Goal: Transaction & Acquisition: Purchase product/service

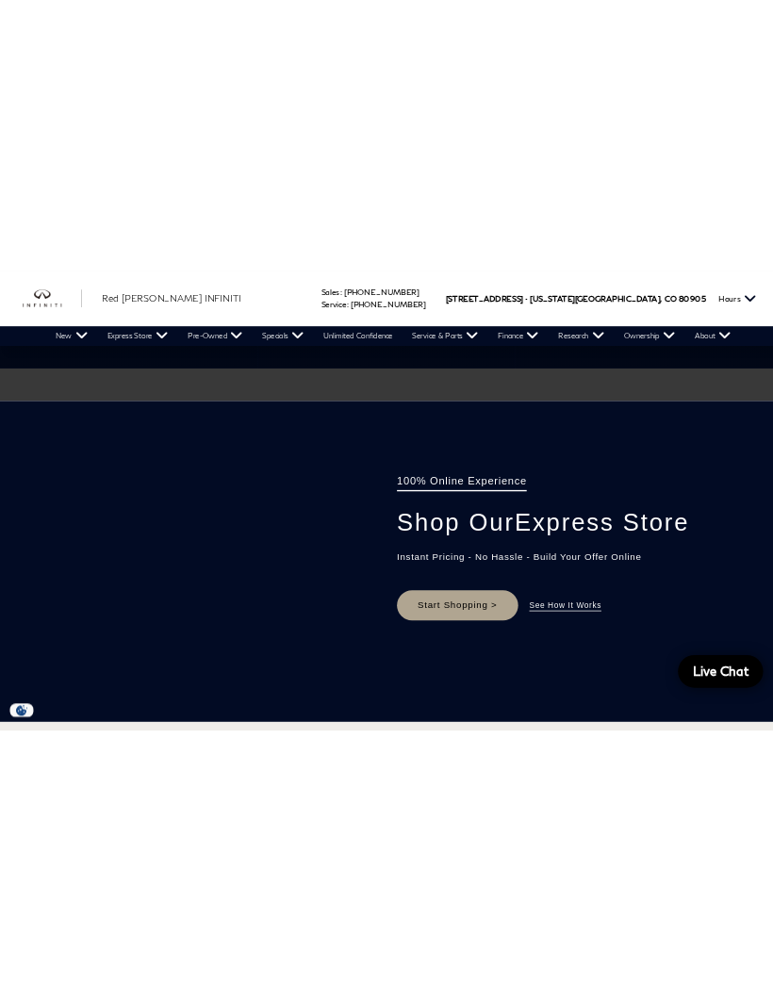
scroll to position [1215, 0]
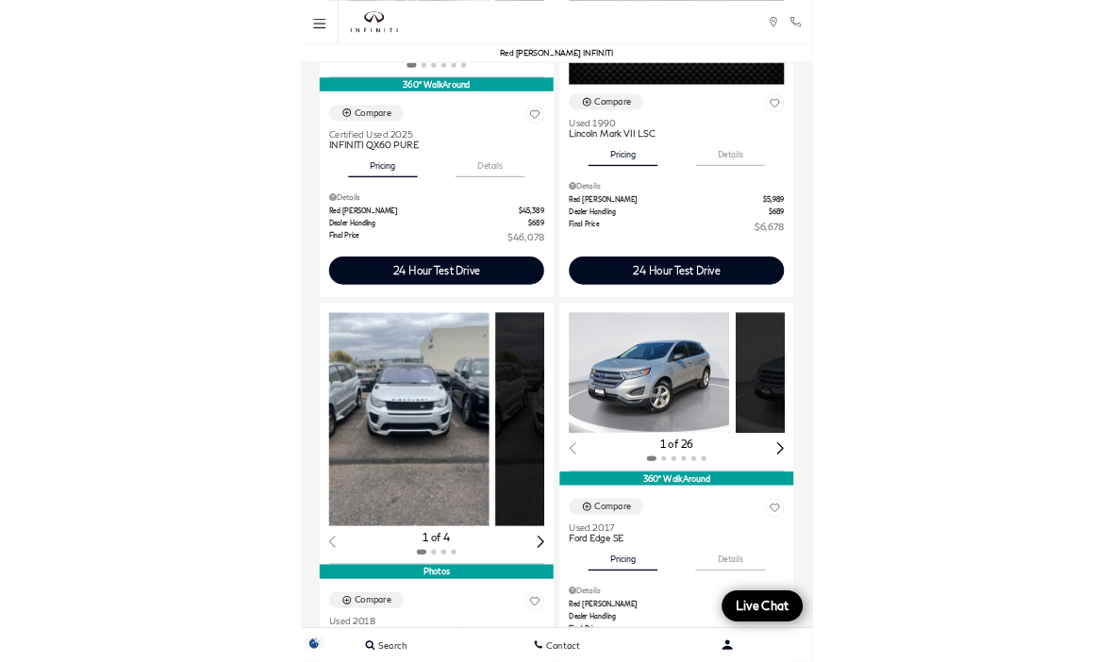
scroll to position [2258, 0]
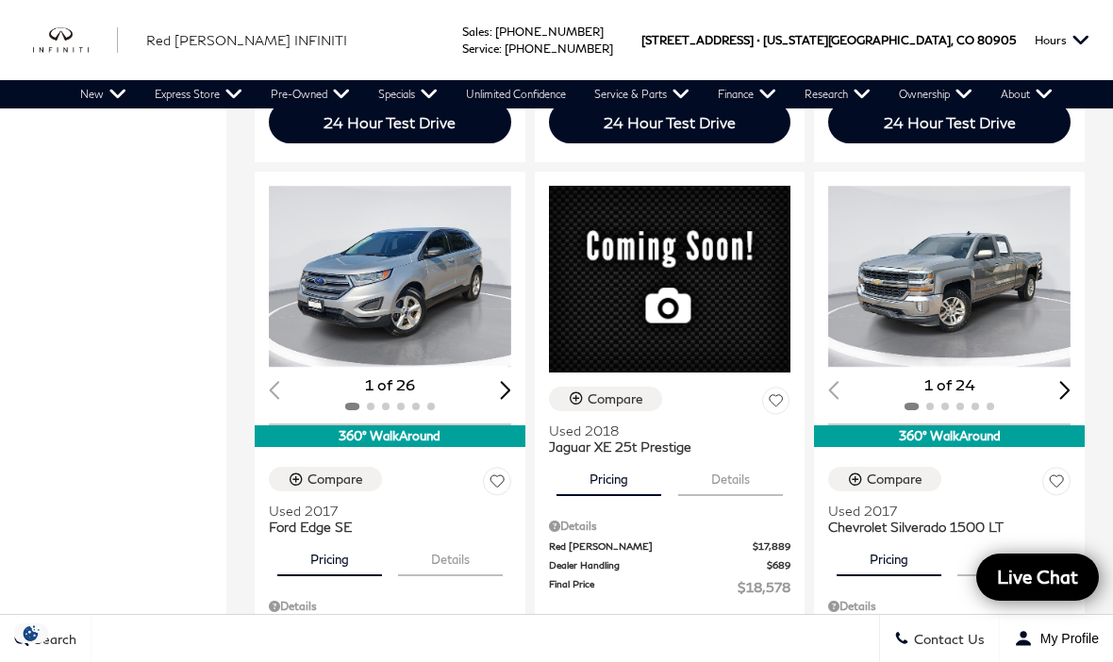
click at [1109, 116] on div "Compare Used 2018 INFINITI QX60 Base Pricing Details Details Red Noland Price $…" at bounding box center [669, 385] width 886 height 4325
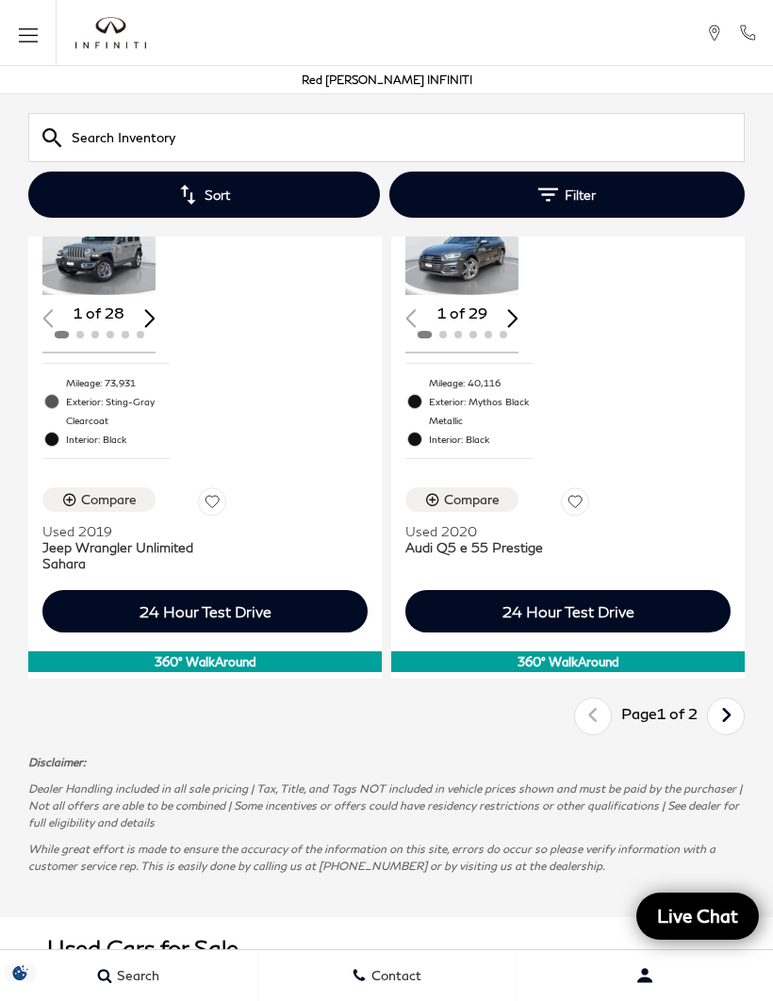
scroll to position [4757, 0]
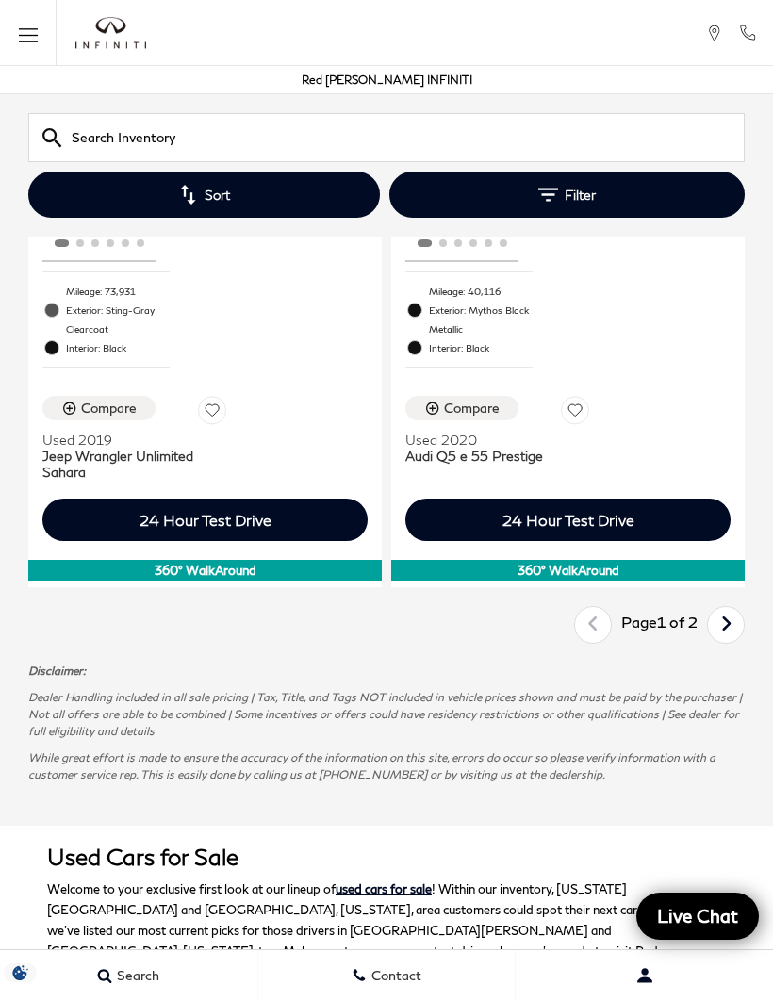
click at [735, 609] on link "Next" at bounding box center [726, 625] width 41 height 32
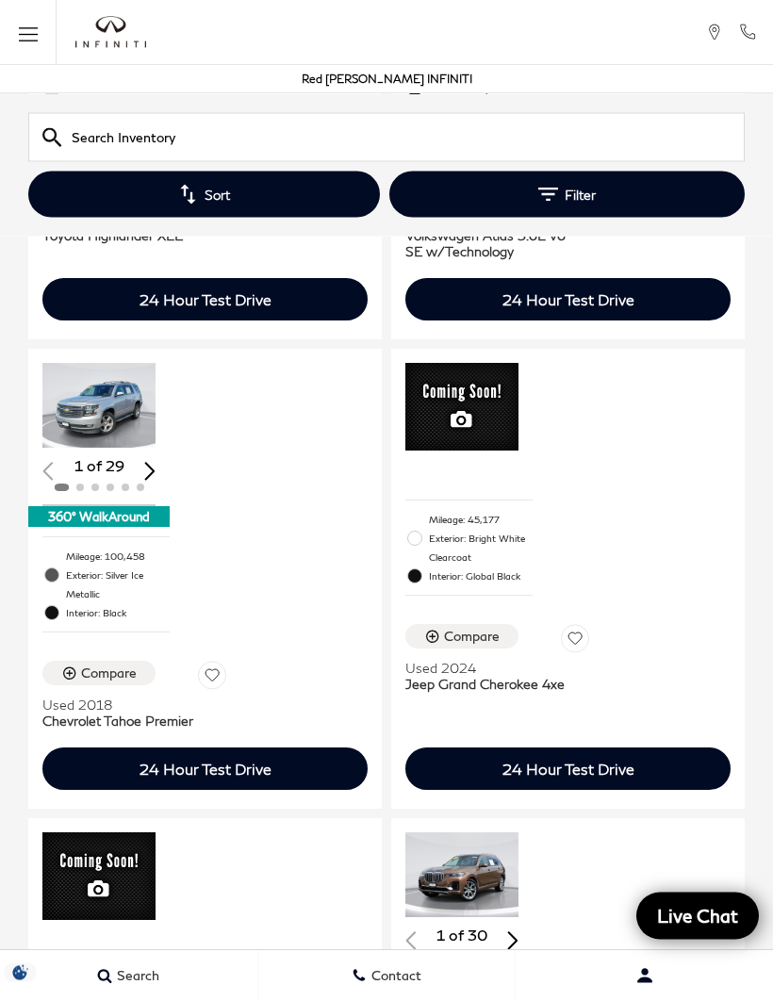
scroll to position [714, 0]
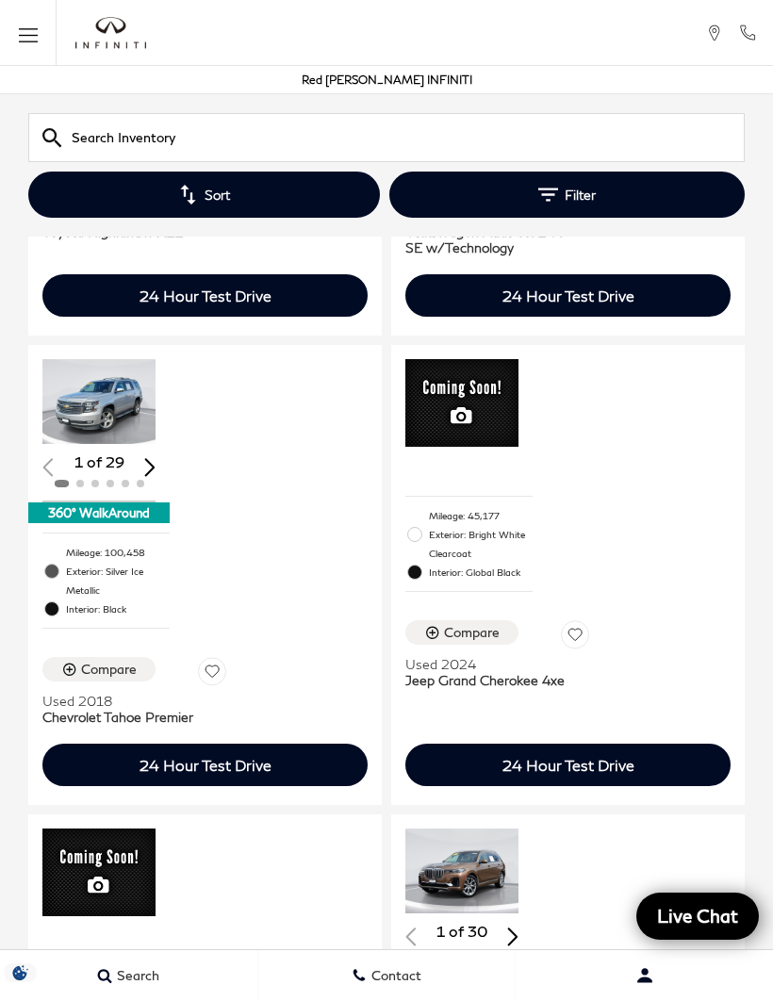
click at [250, 490] on div "Loading... (29) View All Photos 1 of 29 360° WalkAround Mileage: 100,458 Exteri…" at bounding box center [205, 575] width 354 height 460
click at [241, 486] on div "Loading... (29) View All Photos 1 of 29 360° WalkAround Mileage: 100,458 Exteri…" at bounding box center [205, 575] width 354 height 460
click at [111, 359] on img "1 / 2" at bounding box center [98, 401] width 113 height 85
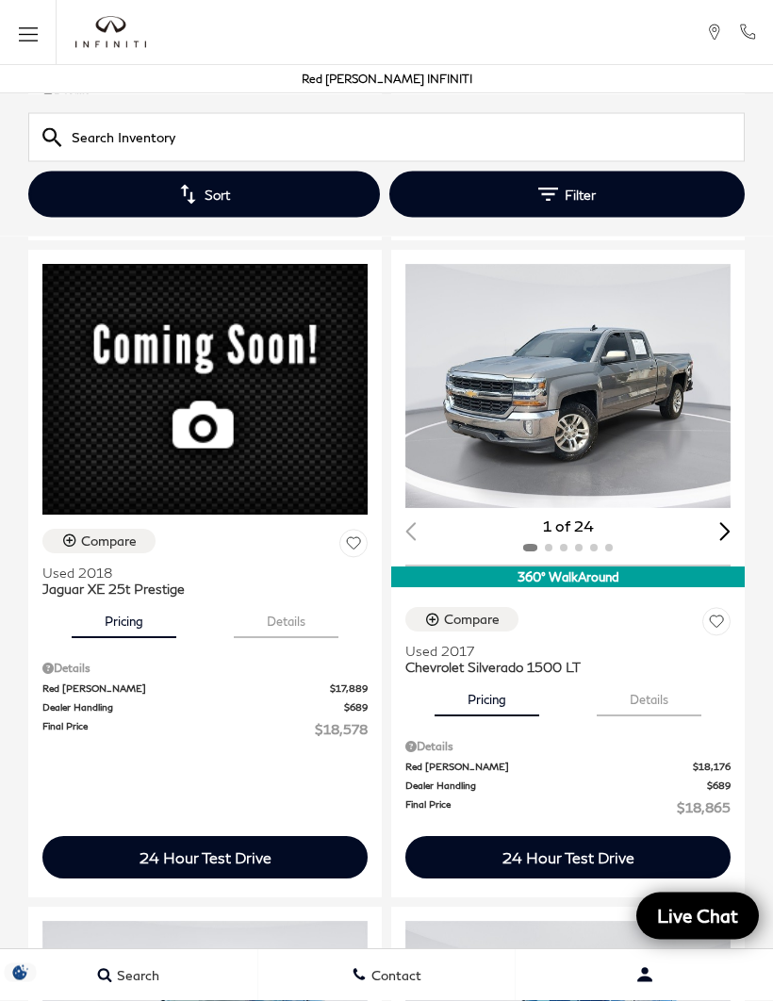
scroll to position [3725, 0]
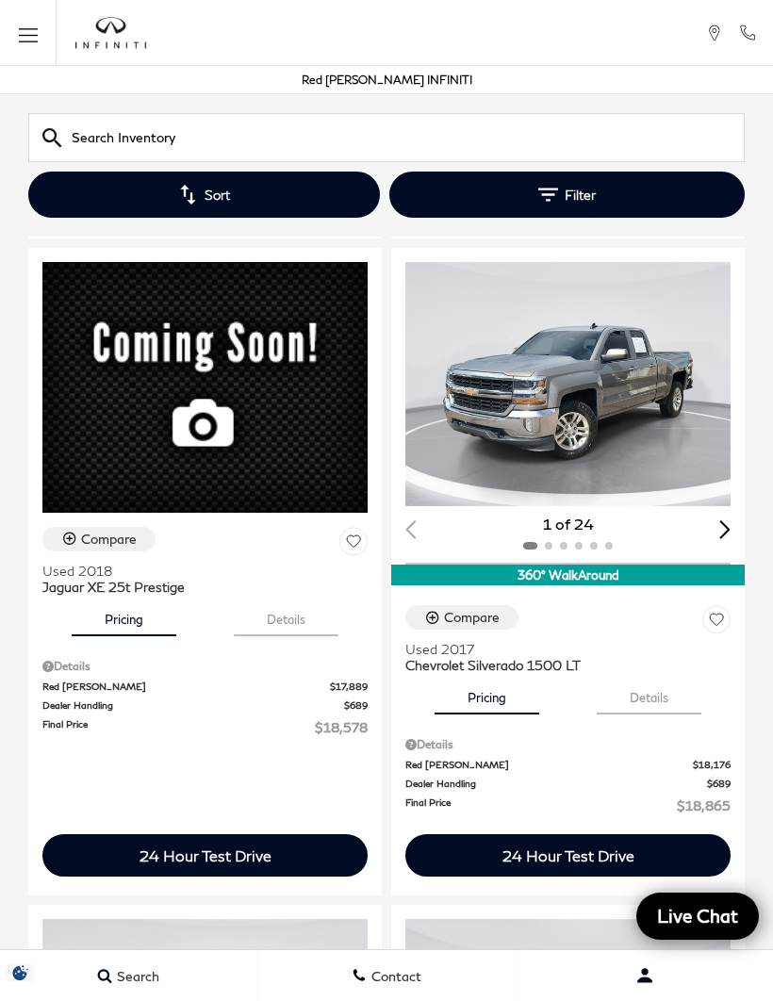
click at [609, 466] on img "1 / 2" at bounding box center [567, 384] width 325 height 244
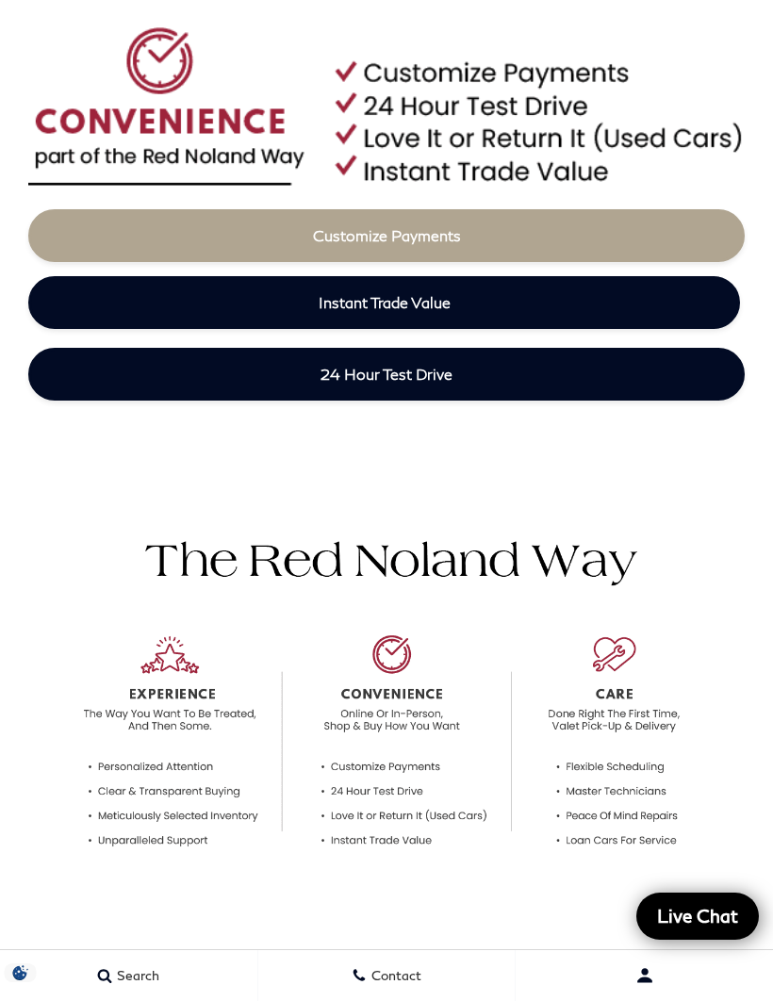
scroll to position [980, 0]
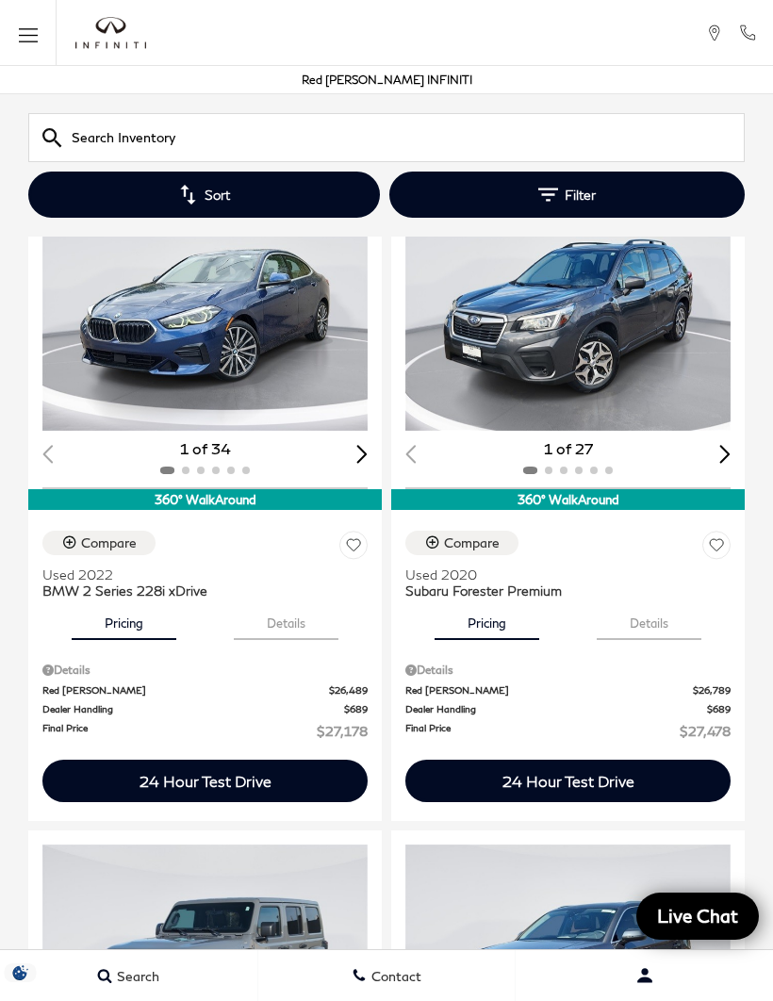
scroll to position [5771, 0]
